Goal: Information Seeking & Learning: Learn about a topic

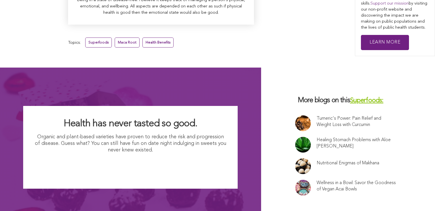
scroll to position [3655, 0]
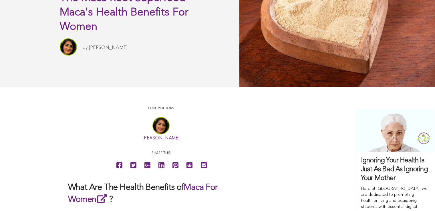
scroll to position [84, 0]
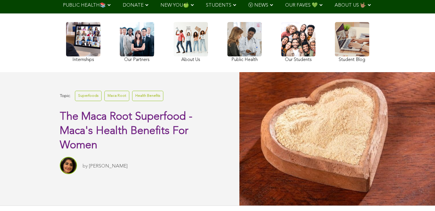
click at [75, 101] on link "Superfoods" at bounding box center [88, 96] width 27 height 10
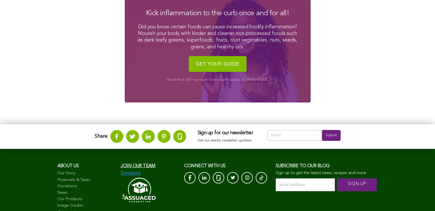
scroll to position [935, 0]
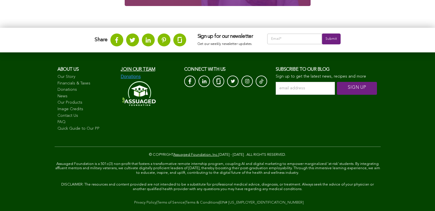
click at [157, 201] on link "Terms of Service" at bounding box center [170, 203] width 27 height 4
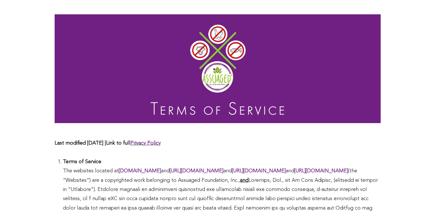
scroll to position [169, 0]
